Goal: Transaction & Acquisition: Purchase product/service

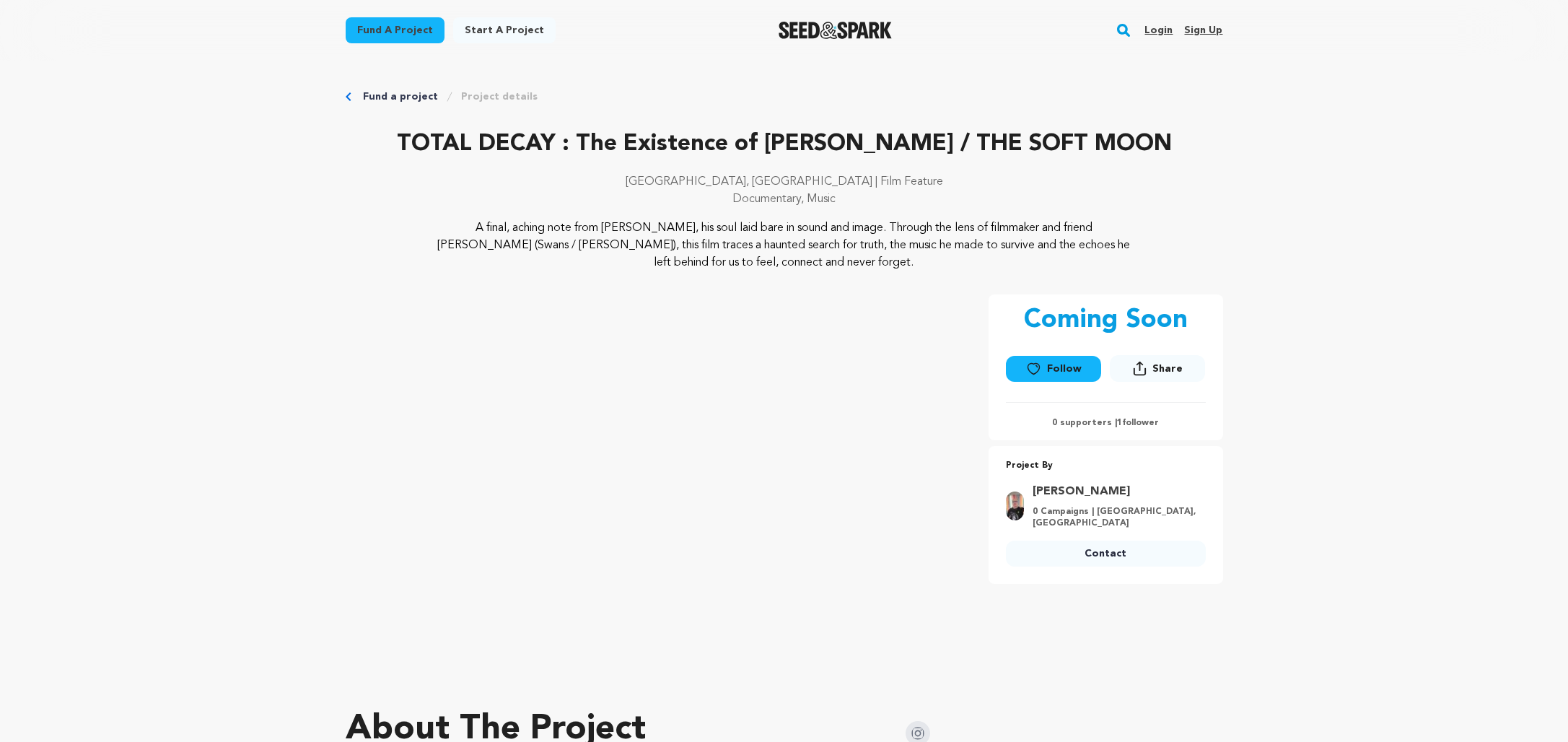
drag, startPoint x: 1287, startPoint y: 214, endPoint x: 1288, endPoint y: 198, distance: 16.0
click at [481, 91] on link "Project details" at bounding box center [499, 97] width 77 height 14
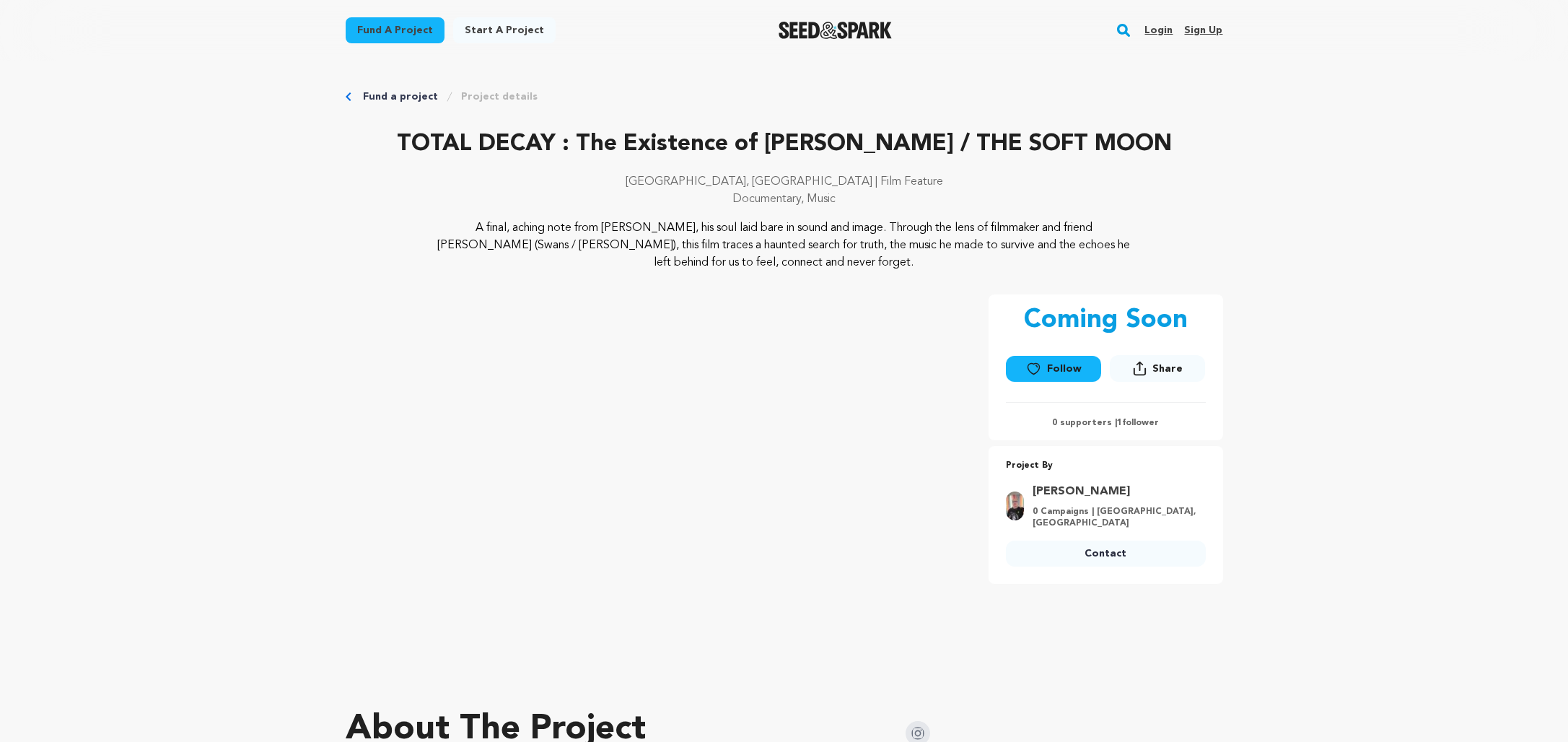
click at [490, 96] on link "Project details" at bounding box center [499, 97] width 77 height 14
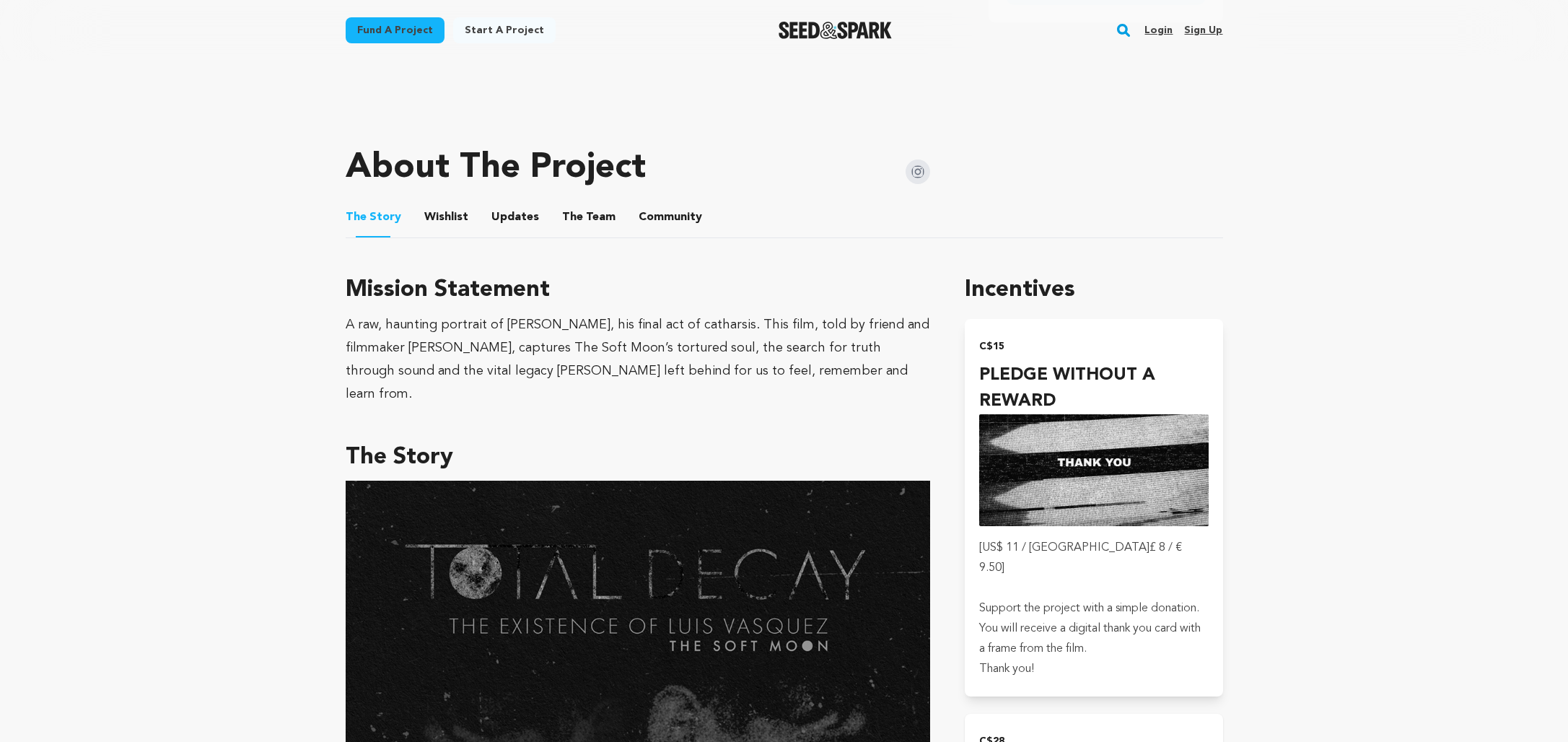
scroll to position [514, 0]
